Goal: Task Accomplishment & Management: Manage account settings

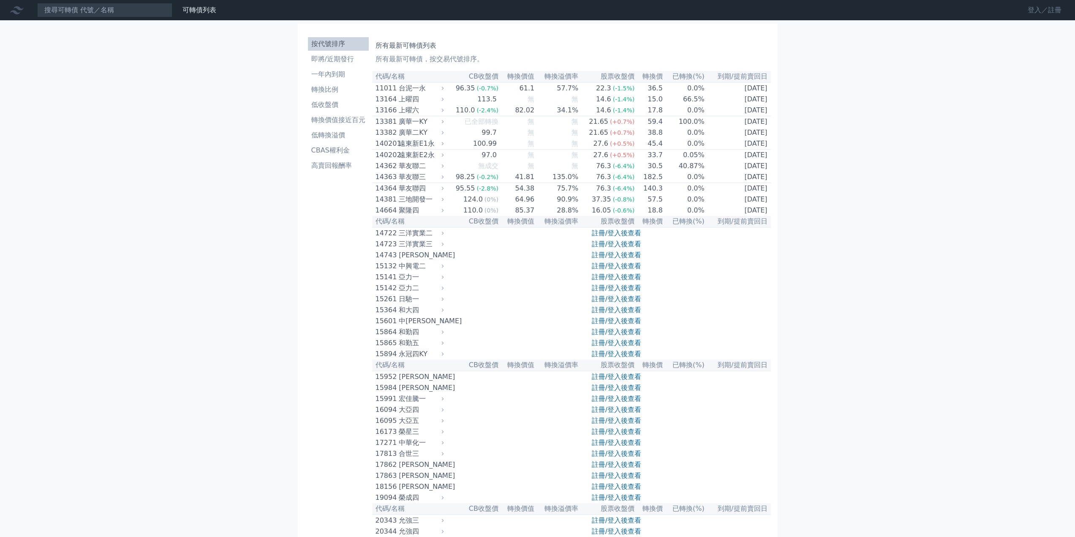
click at [1031, 11] on link "登入／註冊" at bounding box center [1044, 10] width 47 height 14
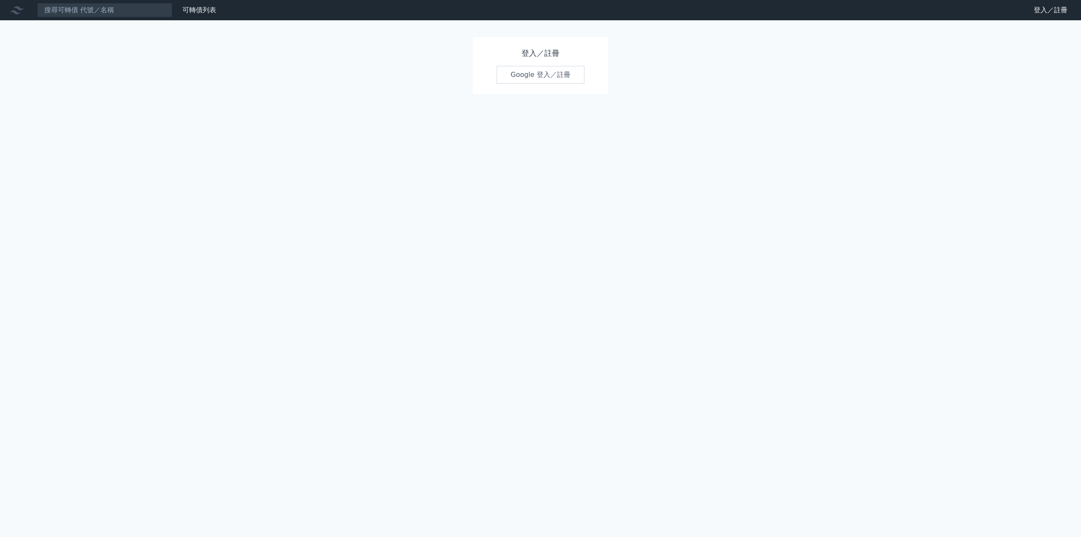
click at [536, 78] on link "Google 登入／註冊" at bounding box center [541, 75] width 88 height 18
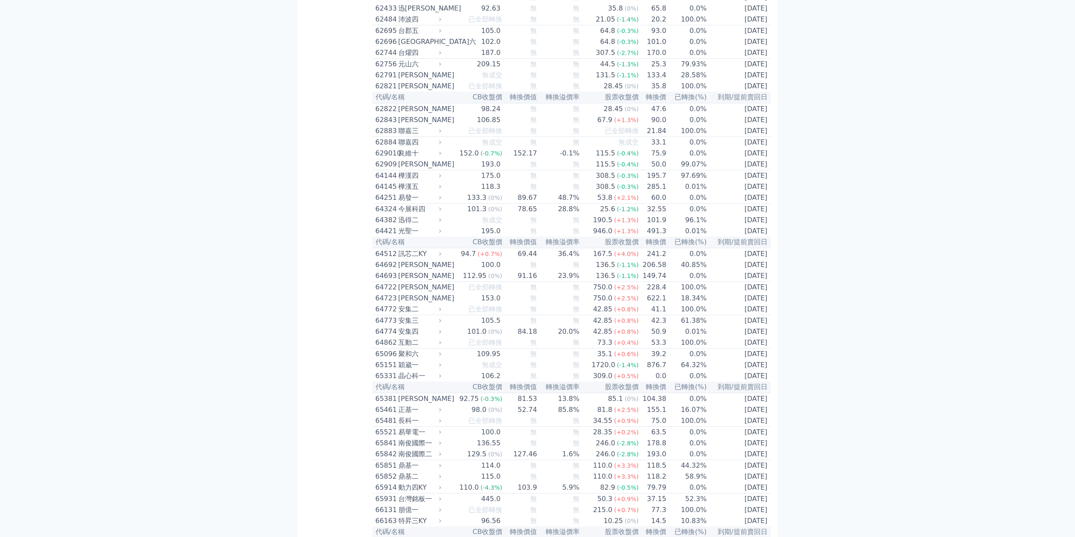
scroll to position [3326, 0]
